Goal: Transaction & Acquisition: Purchase product/service

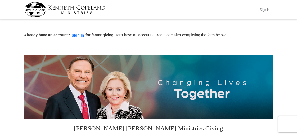
click at [267, 8] on button "Sign In" at bounding box center [265, 10] width 16 height 8
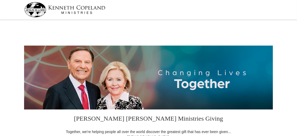
select select "SC"
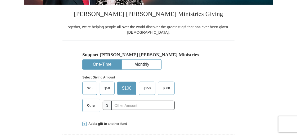
scroll to position [106, 0]
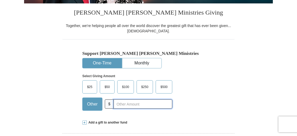
click at [120, 103] on input "text" at bounding box center [142, 103] width 59 height 9
type input "35"
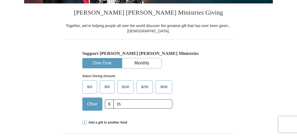
click at [192, 104] on div "$25 $50 $100 $250 $500 Other $ 35" at bounding box center [137, 97] width 110 height 34
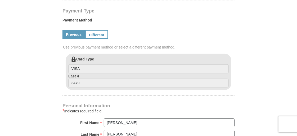
scroll to position [212, 0]
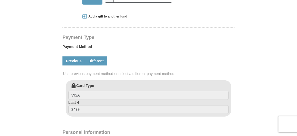
click at [97, 61] on link "Different" at bounding box center [96, 60] width 22 height 9
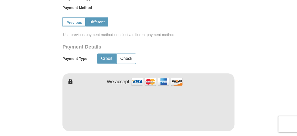
scroll to position [264, 0]
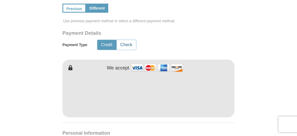
click at [126, 46] on button "Check" at bounding box center [126, 45] width 19 height 10
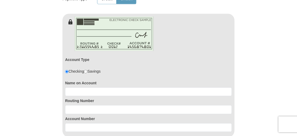
scroll to position [317, 0]
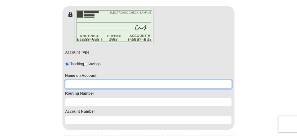
click at [84, 84] on input at bounding box center [148, 84] width 167 height 9
type input "[PERSON_NAME]"
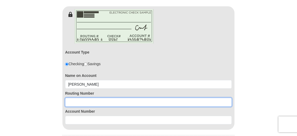
click at [73, 101] on input at bounding box center [148, 102] width 167 height 9
type input "053207766"
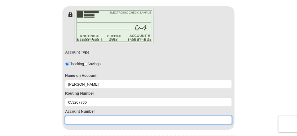
click at [73, 120] on input at bounding box center [148, 120] width 167 height 9
type input "2088426222"
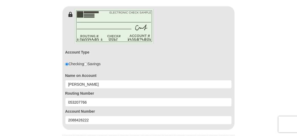
click at [48, 87] on form "[PERSON_NAME] [PERSON_NAME] Ministries Giving Together, we're helping people al…" at bounding box center [148, 41] width 249 height 675
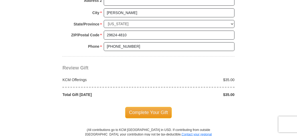
scroll to position [556, 0]
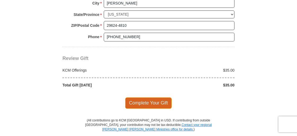
click at [155, 100] on span "Complete Your Gift" at bounding box center [148, 102] width 47 height 11
